Goal: Task Accomplishment & Management: Use online tool/utility

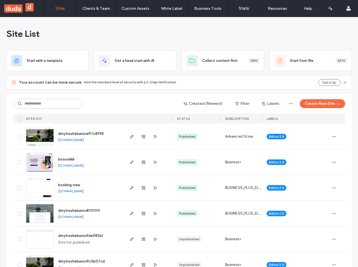
drag, startPoint x: 356, startPoint y: 266, endPoint x: 357, endPoint y: 245, distance: 21.2
click at [357, 245] on div "Site List Start with a template Get a head start with AI Collect content first …" at bounding box center [179, 142] width 358 height 250
drag, startPoint x: 357, startPoint y: 245, endPoint x: 304, endPoint y: 324, distance: 95.4
click at [304, 266] on html ".wqwq-1{fill:#231f20;} .cls-1q, .cls-2q { fill-rule: evenodd; } .cls-2q { fill:…" at bounding box center [179, 133] width 358 height 267
click at [127, 100] on div "Created (Newest) Filter Labels Create New Site" at bounding box center [179, 103] width 332 height 11
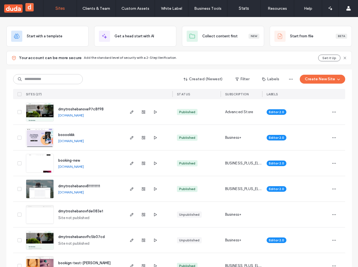
scroll to position [30, 0]
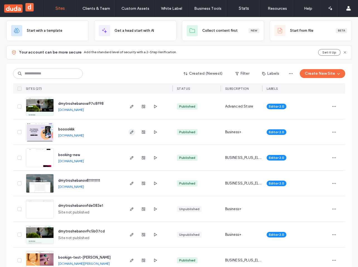
click at [130, 131] on use "button" at bounding box center [131, 131] width 3 height 3
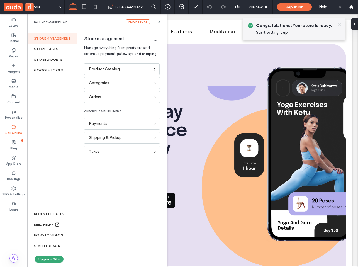
click at [126, 70] on div at bounding box center [179, 133] width 358 height 267
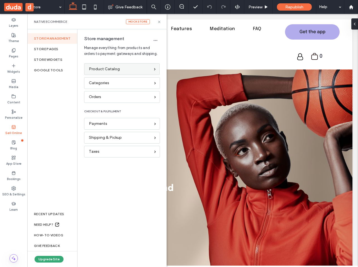
click at [141, 70] on div "Product Catalog" at bounding box center [119, 69] width 61 height 6
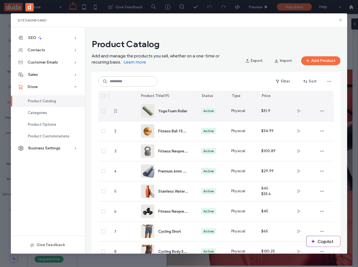
click at [190, 113] on div "Yoga Foam Roller" at bounding box center [166, 111] width 51 height 20
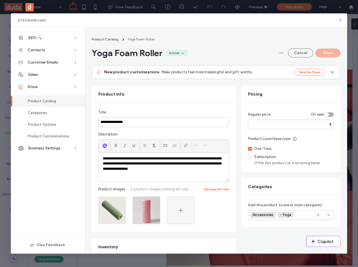
click at [250, 157] on icon at bounding box center [250, 157] width 2 height 2
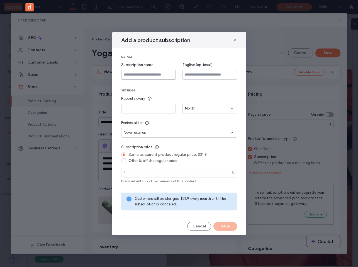
click at [150, 75] on input at bounding box center [148, 75] width 55 height 10
type input "**********"
click at [161, 161] on div "Offer % off the regular price" at bounding box center [182, 160] width 109 height 5
click at [159, 175] on input "*" at bounding box center [179, 173] width 116 height 10
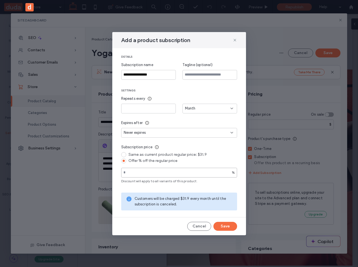
click at [227, 171] on input "*" at bounding box center [179, 173] width 116 height 10
type input "*"
click at [227, 171] on input "*" at bounding box center [179, 173] width 116 height 10
click at [223, 227] on button "Save" at bounding box center [225, 226] width 24 height 9
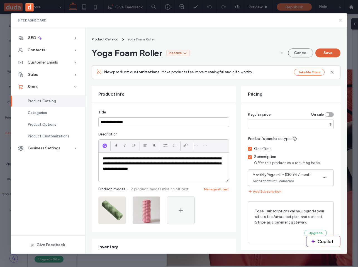
click at [333, 51] on button "Save" at bounding box center [327, 52] width 25 height 9
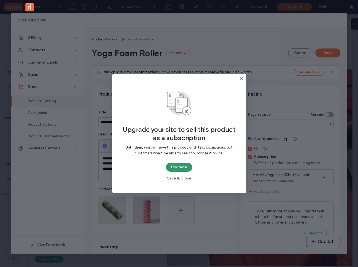
click at [176, 166] on button "Upgrade" at bounding box center [179, 167] width 26 height 9
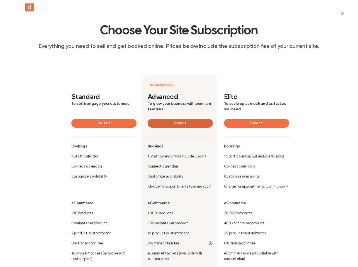
click at [185, 127] on button "Select" at bounding box center [180, 123] width 65 height 9
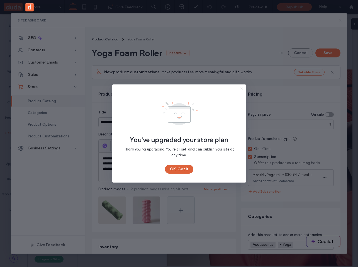
click at [177, 166] on button "OK, Got It" at bounding box center [179, 168] width 28 height 9
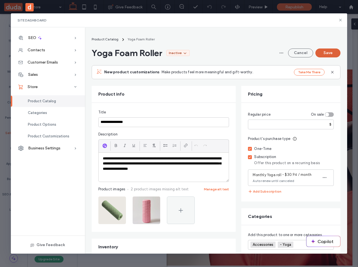
click at [325, 56] on button "Save" at bounding box center [327, 52] width 25 height 9
click at [187, 53] on icon at bounding box center [185, 53] width 4 height 4
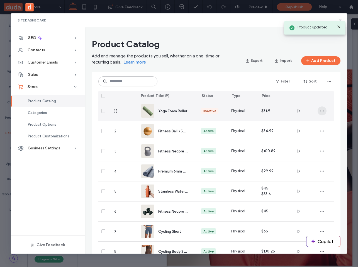
click at [320, 109] on span "button" at bounding box center [321, 110] width 9 height 9
click at [207, 114] on div "Inactive" at bounding box center [211, 111] width 30 height 20
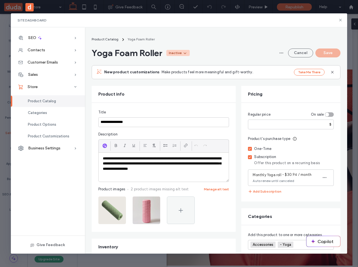
click at [190, 55] on div "Inactive" at bounding box center [177, 53] width 23 height 6
click at [224, 28] on div "**********" at bounding box center [216, 140] width 262 height 226
click at [277, 53] on span "button" at bounding box center [281, 52] width 9 height 9
click at [264, 70] on div "Design in Editor" at bounding box center [261, 67] width 50 height 11
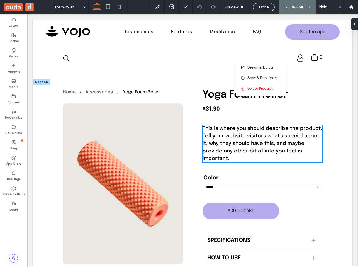
click at [232, 124] on div "This is where you should describe the product. Tell your website visitors what'…" at bounding box center [262, 189] width 129 height 208
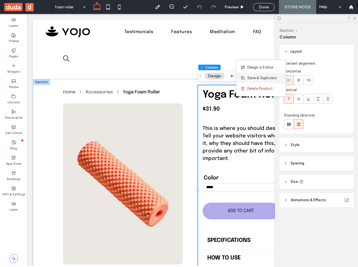
click at [251, 78] on span "Save & Duplicate" at bounding box center [262, 78] width 30 height 6
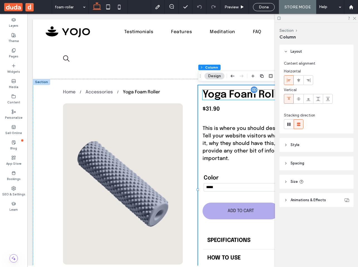
click at [241, 98] on span "Yoga Foam Roller" at bounding box center [244, 95] width 85 height 10
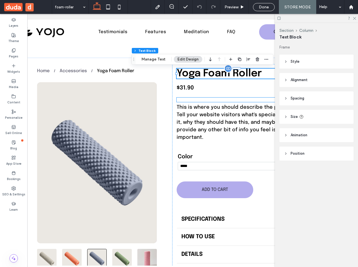
scroll to position [0, 28]
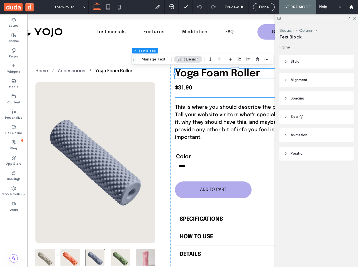
click at [188, 99] on div at bounding box center [235, 99] width 120 height 4
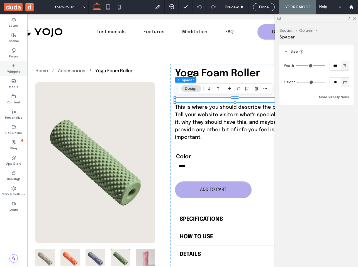
click at [13, 69] on label "Widgets" at bounding box center [13, 71] width 13 height 6
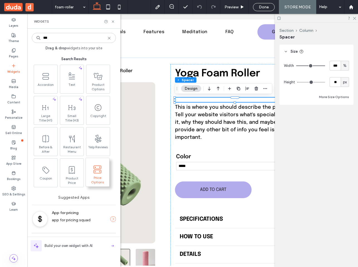
type input "***"
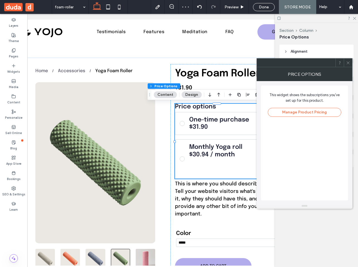
click at [347, 62] on icon at bounding box center [348, 63] width 4 height 4
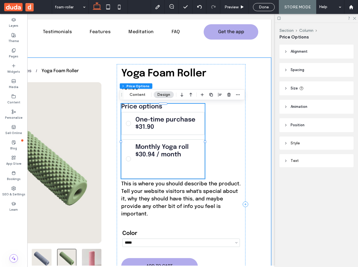
scroll to position [0, 83]
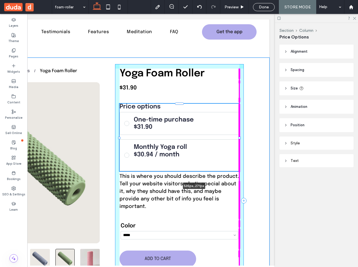
drag, startPoint x: 203, startPoint y: 141, endPoint x: 268, endPoint y: 145, distance: 65.6
click at [268, 145] on div "Price options One-time purchase $31.90 Monthly Yoga roll $30.94 / month Will au…" at bounding box center [109, 204] width 319 height 292
type input "***"
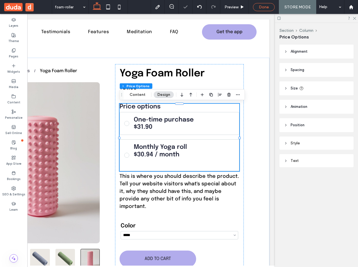
click at [260, 10] on div "Done" at bounding box center [264, 7] width 22 height 8
click at [262, 7] on span "Done" at bounding box center [264, 7] width 10 height 5
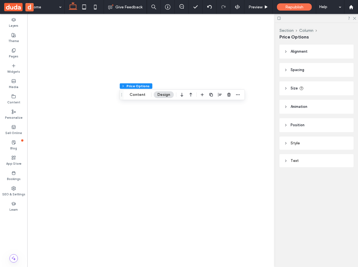
click at [294, 6] on span "Republish" at bounding box center [294, 7] width 18 height 5
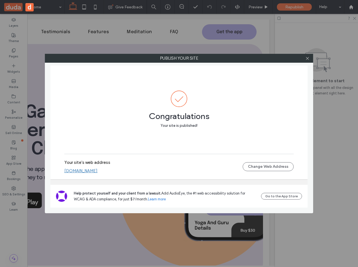
click at [97, 171] on link "booookkk.multiscreen.d1test.biz" at bounding box center [80, 170] width 33 height 5
click at [47, 9] on div "Publish your site Congratulations Your site is published! Your site's web addre…" at bounding box center [179, 133] width 358 height 267
click at [306, 57] on use at bounding box center [307, 58] width 3 height 3
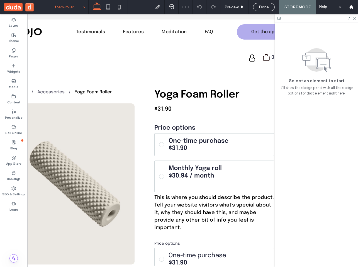
scroll to position [0, 71]
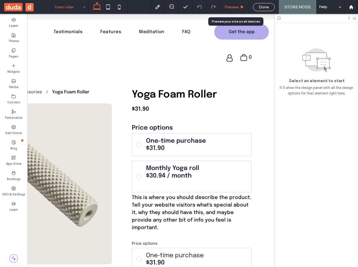
click at [232, 7] on span "Preview" at bounding box center [231, 7] width 14 height 5
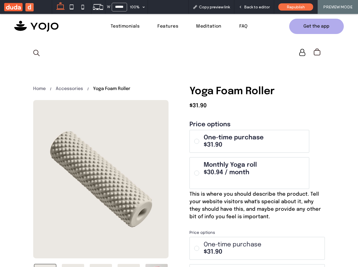
scroll to position [7, 0]
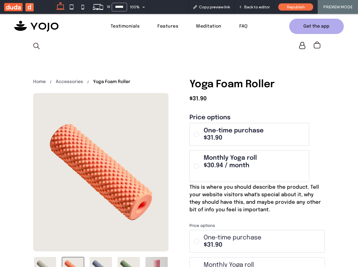
click at [238, 171] on div "$30.94 / month Will auto-renew until canceled" at bounding box center [253, 169] width 101 height 15
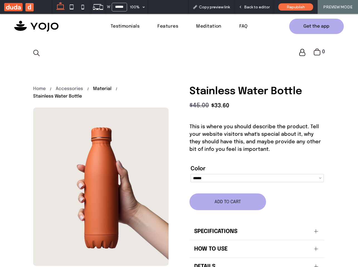
click at [107, 88] on div "Material" at bounding box center [102, 88] width 18 height 5
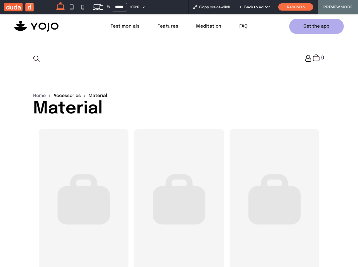
click at [72, 95] on div "Accessories" at bounding box center [66, 95] width 27 height 5
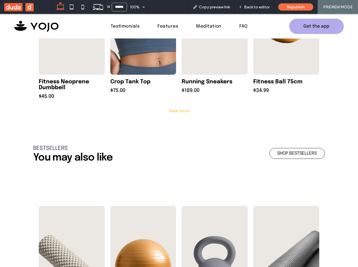
click at [175, 109] on div "View more" at bounding box center [178, 111] width 291 height 6
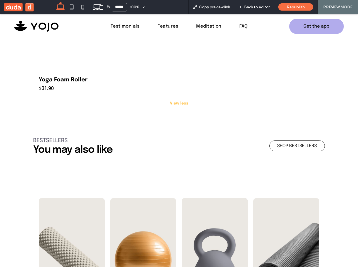
scroll to position [741, 0]
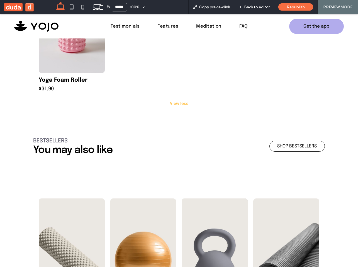
click at [67, 65] on link at bounding box center [72, 11] width 66 height 122
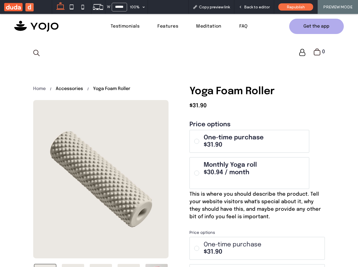
click at [80, 88] on div "Accessories" at bounding box center [69, 88] width 27 height 5
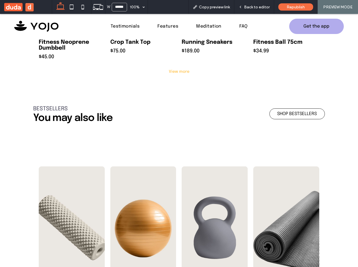
scroll to position [413, 0]
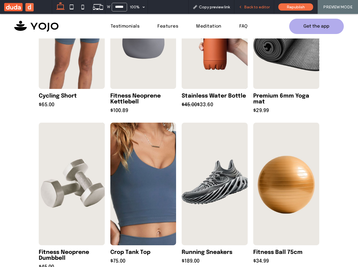
click at [259, 6] on span "Back to editor" at bounding box center [257, 7] width 26 height 5
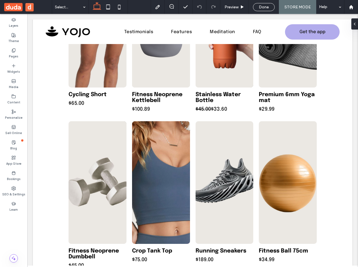
scroll to position [411, 0]
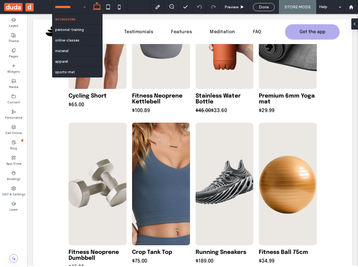
click at [65, 9] on input at bounding box center [69, 7] width 28 height 14
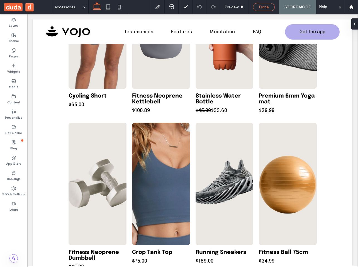
click at [262, 5] on span "Done" at bounding box center [264, 7] width 10 height 5
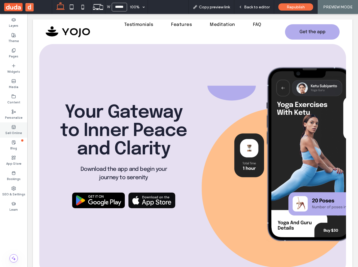
click at [11, 131] on label "Sell Online" at bounding box center [13, 132] width 17 height 6
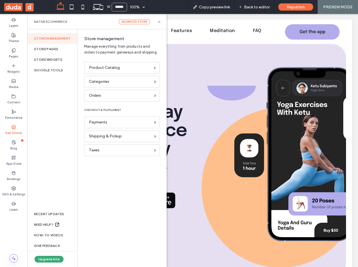
click at [108, 61] on div "Store management Manage everything from products and orders to payment gateways…" at bounding box center [121, 49] width 89 height 26
click at [107, 68] on span "Product Catalog" at bounding box center [104, 68] width 31 height 6
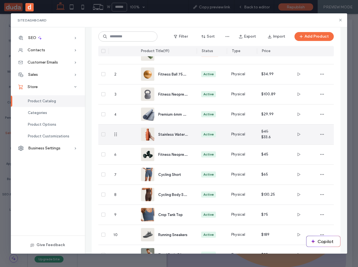
scroll to position [87, 0]
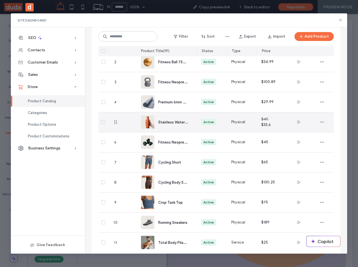
click at [184, 121] on span "Stainless Water Bottle" at bounding box center [176, 121] width 37 height 5
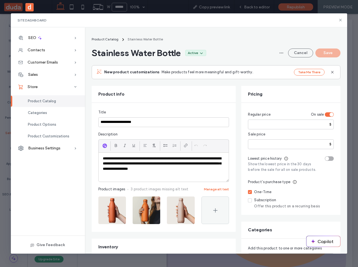
click at [251, 202] on span "Subscription Offer this product on a recurring basis" at bounding box center [291, 202] width 86 height 11
click at [251, 200] on span at bounding box center [250, 200] width 4 height 4
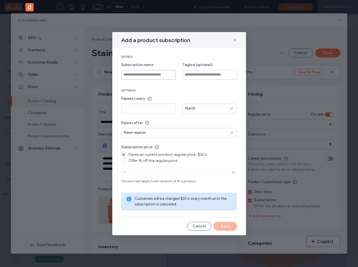
click at [141, 72] on input at bounding box center [148, 75] width 55 height 10
type input "**********"
click at [218, 107] on div "Month" at bounding box center [207, 108] width 45 height 6
click at [195, 134] on div "Year" at bounding box center [210, 138] width 54 height 10
type input "*"
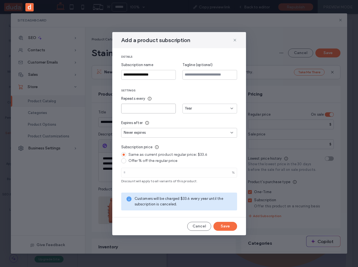
click at [171, 108] on input "*" at bounding box center [148, 109] width 55 height 10
click at [159, 131] on div "Never expires" at bounding box center [177, 133] width 107 height 6
click at [136, 159] on div "Offer % off the regular price" at bounding box center [182, 160] width 109 height 5
click at [228, 171] on input "*" at bounding box center [179, 173] width 116 height 10
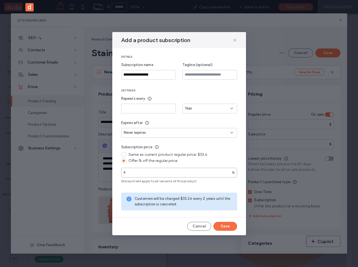
click at [228, 171] on input "*" at bounding box center [179, 173] width 116 height 10
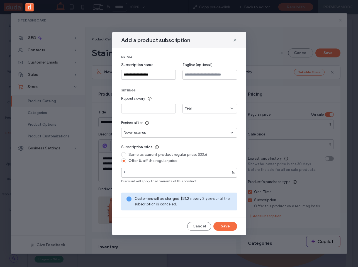
click at [228, 171] on input "*" at bounding box center [179, 173] width 116 height 10
type input "**"
click at [228, 171] on input "**" at bounding box center [179, 173] width 116 height 10
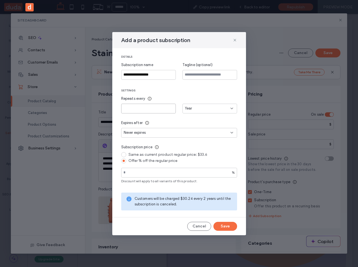
click at [172, 110] on input "*" at bounding box center [148, 109] width 55 height 10
click at [189, 109] on span "Year" at bounding box center [188, 108] width 7 height 6
click at [195, 127] on span "Month" at bounding box center [190, 128] width 11 height 6
click at [171, 107] on input "*" at bounding box center [148, 109] width 55 height 10
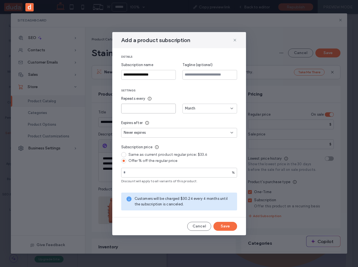
click at [171, 107] on input "*" at bounding box center [148, 109] width 55 height 10
type input "*"
click at [171, 107] on input "*" at bounding box center [148, 109] width 55 height 10
click at [225, 224] on button "Save" at bounding box center [225, 226] width 24 height 9
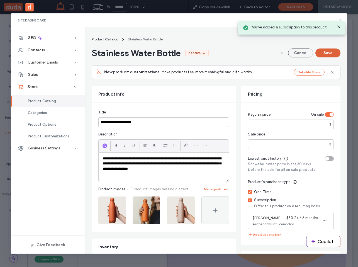
click at [325, 55] on button "Save" at bounding box center [327, 52] width 25 height 9
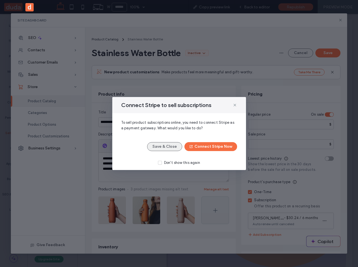
click at [153, 145] on button "Save & Close" at bounding box center [164, 146] width 35 height 9
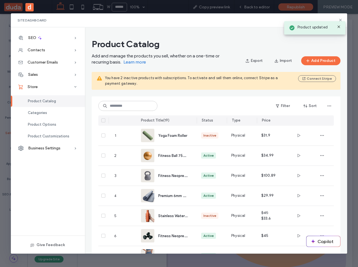
click at [340, 27] on icon at bounding box center [338, 26] width 4 height 4
click at [340, 19] on icon at bounding box center [340, 20] width 4 height 4
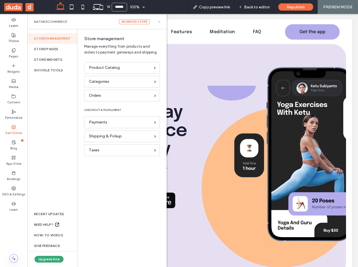
click at [161, 22] on icon at bounding box center [159, 22] width 4 height 4
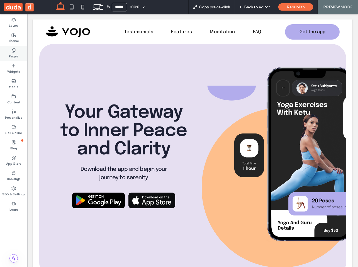
click at [13, 56] on label "Pages" at bounding box center [13, 56] width 9 height 6
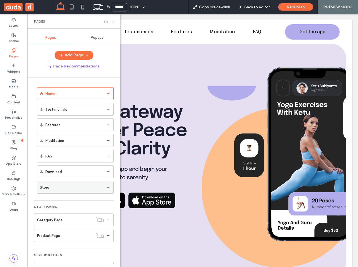
scroll to position [7, 0]
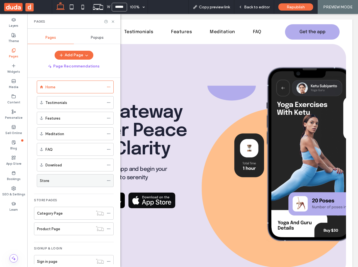
click at [74, 186] on div "Store" at bounding box center [72, 180] width 64 height 12
click at [65, 179] on div "Store" at bounding box center [72, 181] width 64 height 6
click at [65, 179] on div at bounding box center [179, 133] width 358 height 267
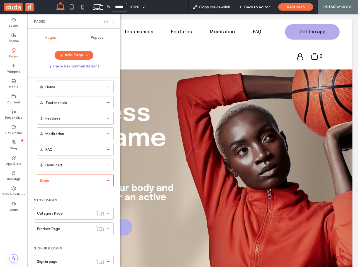
click at [113, 22] on icon at bounding box center [113, 21] width 4 height 4
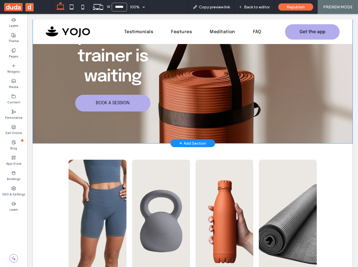
scroll to position [870, 0]
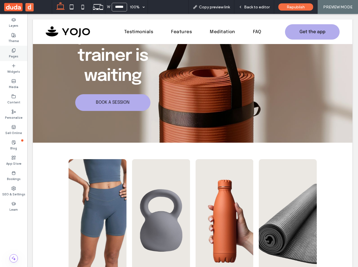
click at [13, 58] on label "Pages" at bounding box center [13, 56] width 9 height 6
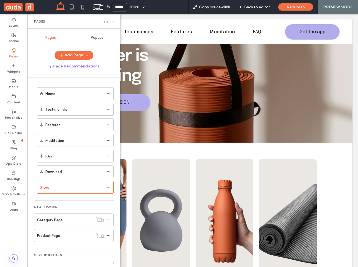
scroll to position [18, 0]
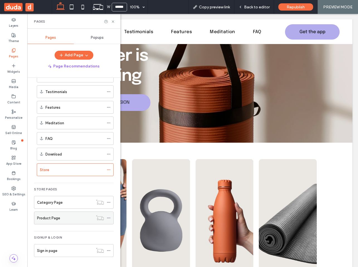
click at [68, 217] on div "Product Page" at bounding box center [65, 218] width 56 height 6
click at [0, 0] on div at bounding box center [0, 0] width 0 height 0
click at [113, 22] on icon at bounding box center [113, 21] width 4 height 4
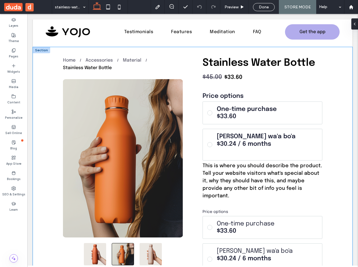
scroll to position [31, 0]
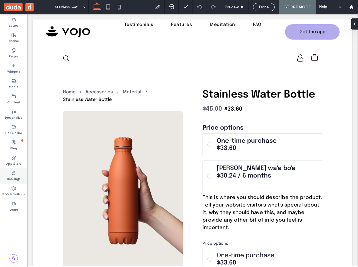
scroll to position [4, 0]
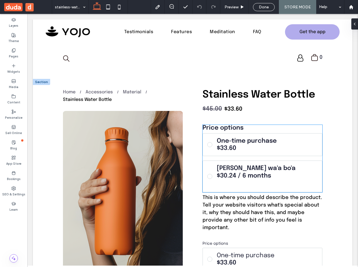
click at [223, 177] on h4 "$30.24 / 6 months" at bounding box center [245, 176] width 56 height 6
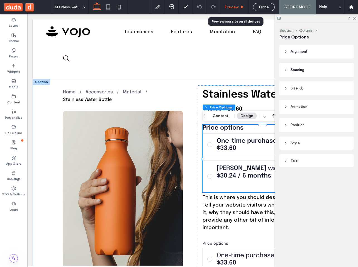
click at [240, 3] on div "Preview" at bounding box center [234, 7] width 28 height 14
click at [238, 6] on span "Preview" at bounding box center [231, 7] width 14 height 5
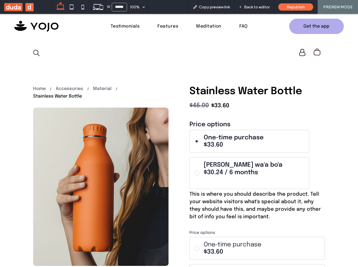
click at [192, 173] on label "BiAnnual wa'a bo'a $30.24 / 6 months Will auto-renew until canceled" at bounding box center [249, 173] width 120 height 32
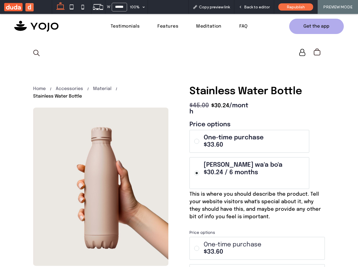
click at [199, 146] on label "One-time purchase $33.60" at bounding box center [249, 141] width 120 height 23
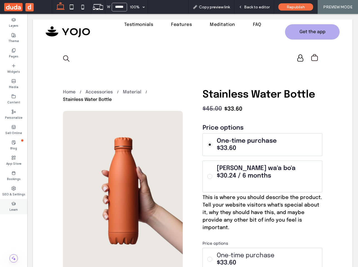
scroll to position [4, 0]
